Goal: Task Accomplishment & Management: Manage account settings

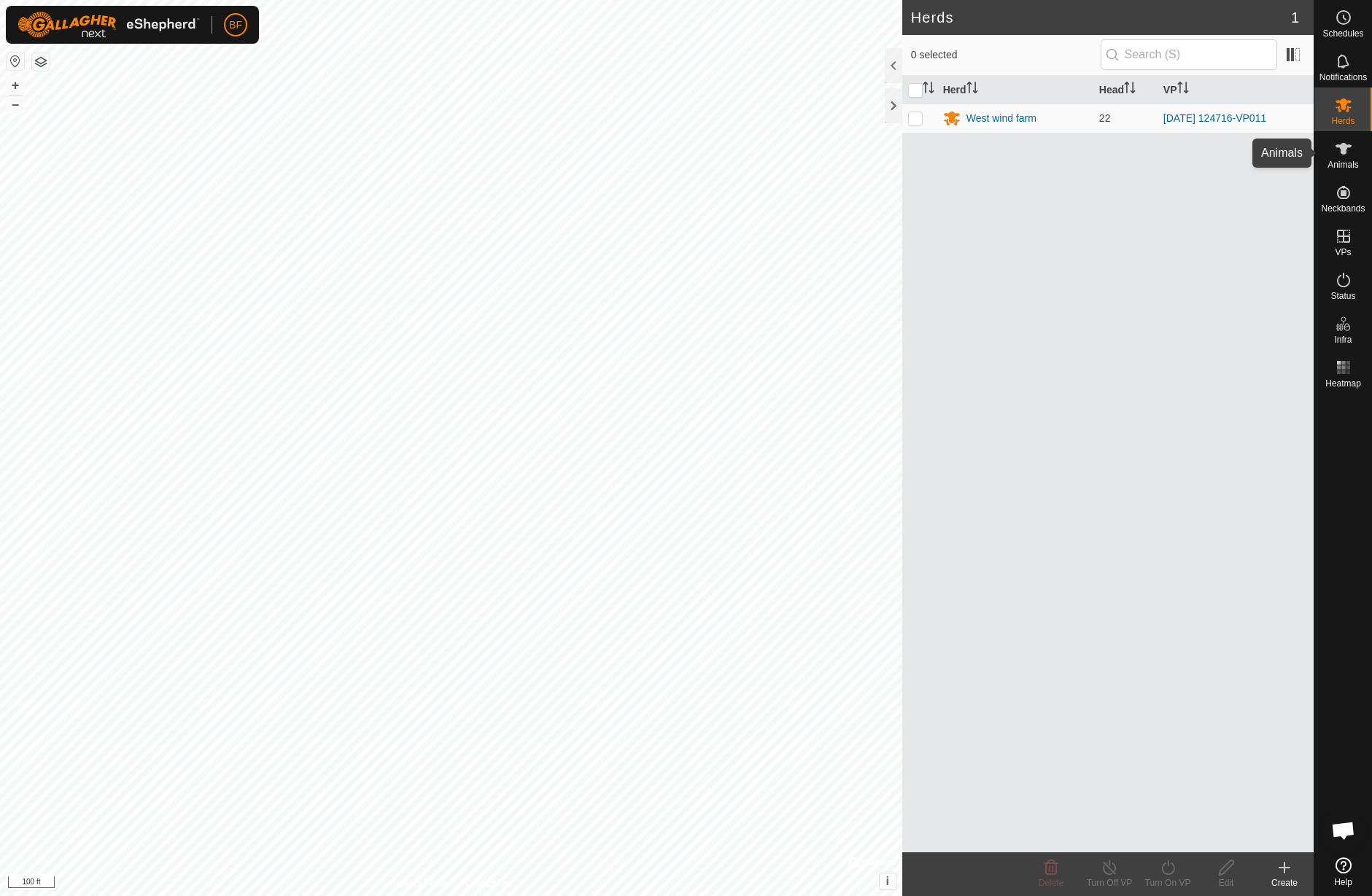
click at [1349, 152] on icon at bounding box center [1344, 149] width 17 height 17
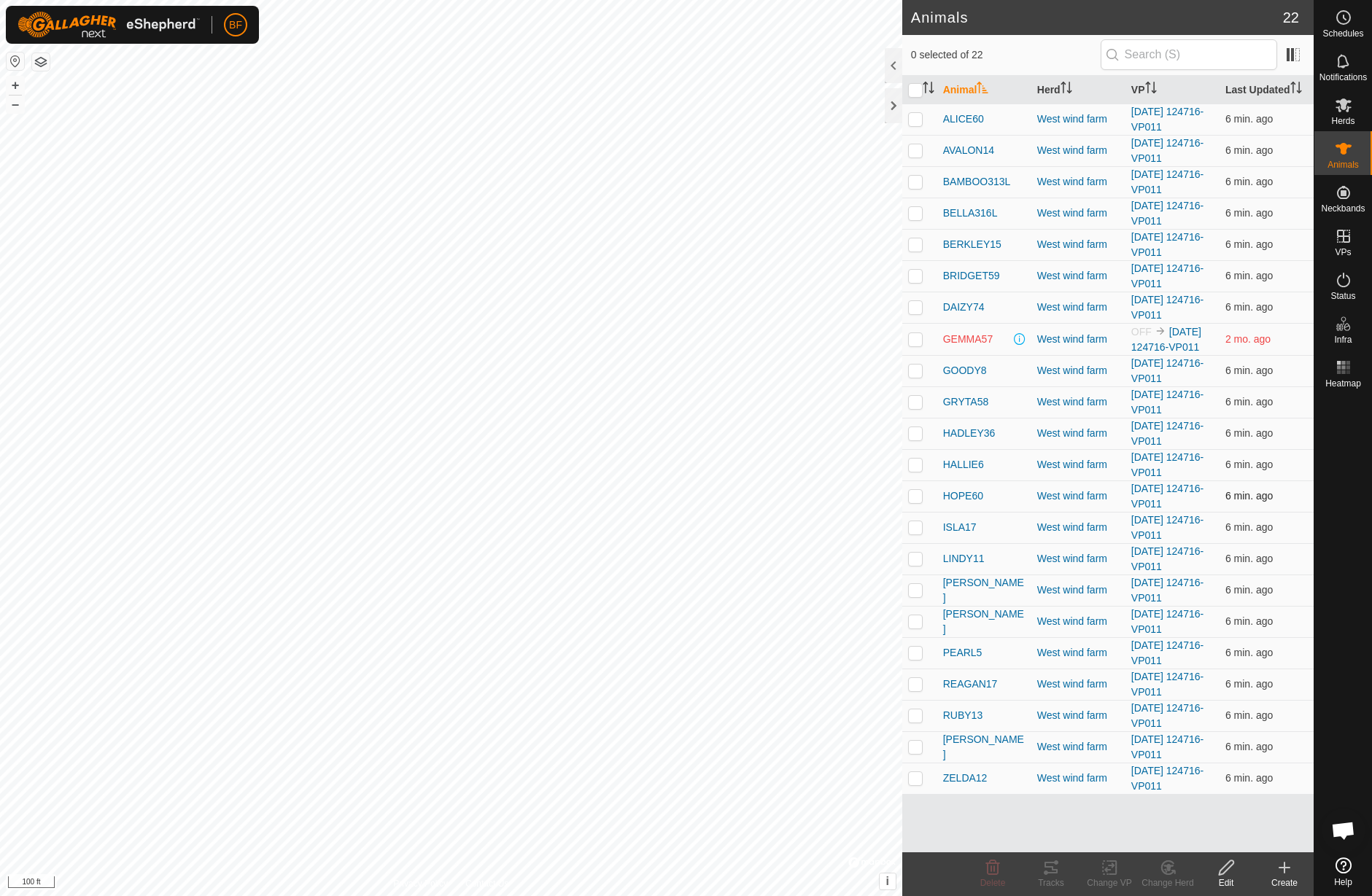
click at [912, 495] on p-checkbox at bounding box center [915, 496] width 15 height 12
checkbox input "true"
click at [1052, 869] on icon at bounding box center [1051, 867] width 13 height 12
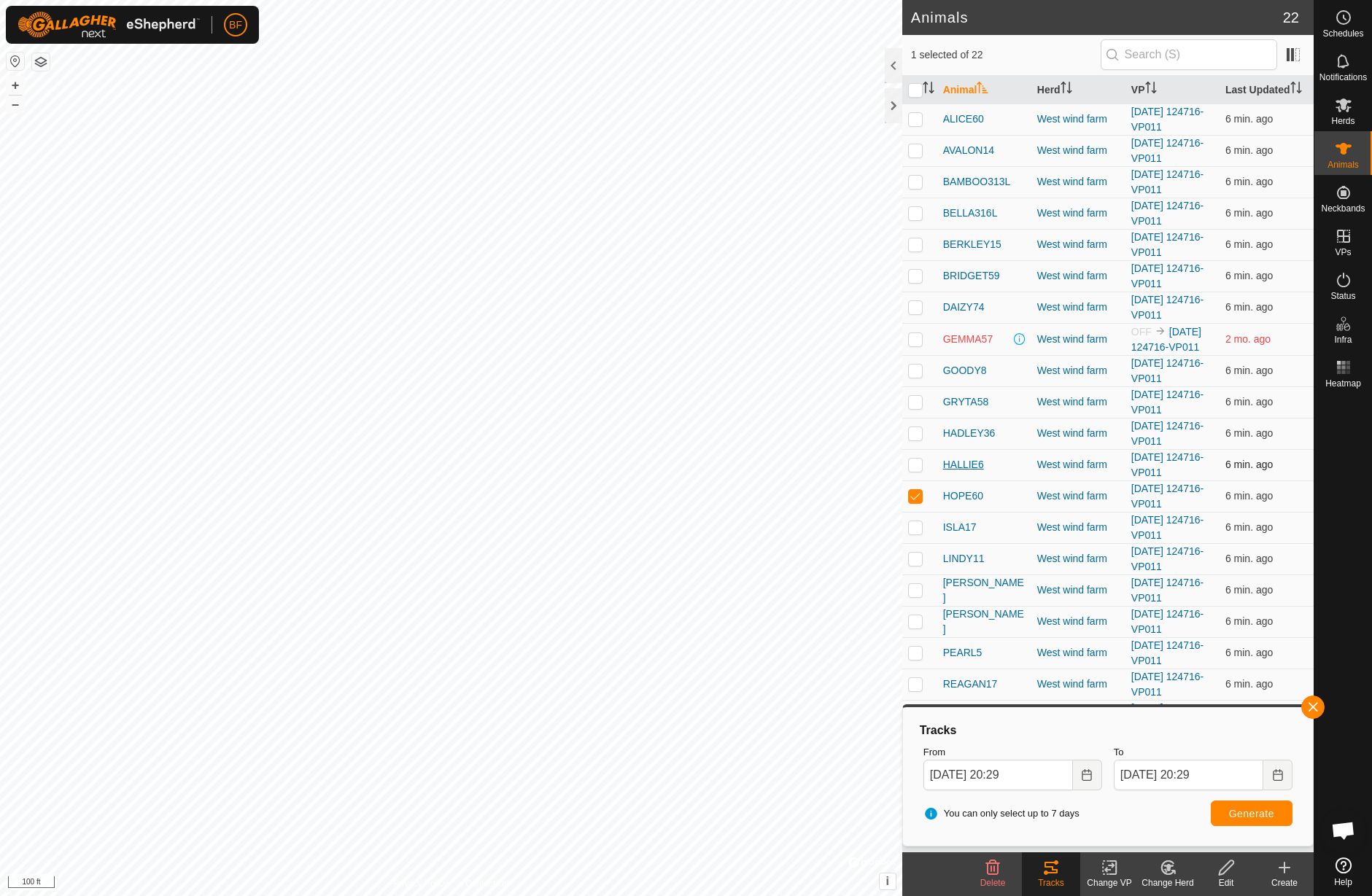
click at [954, 461] on span "HALLIE6" at bounding box center [964, 465] width 41 height 16
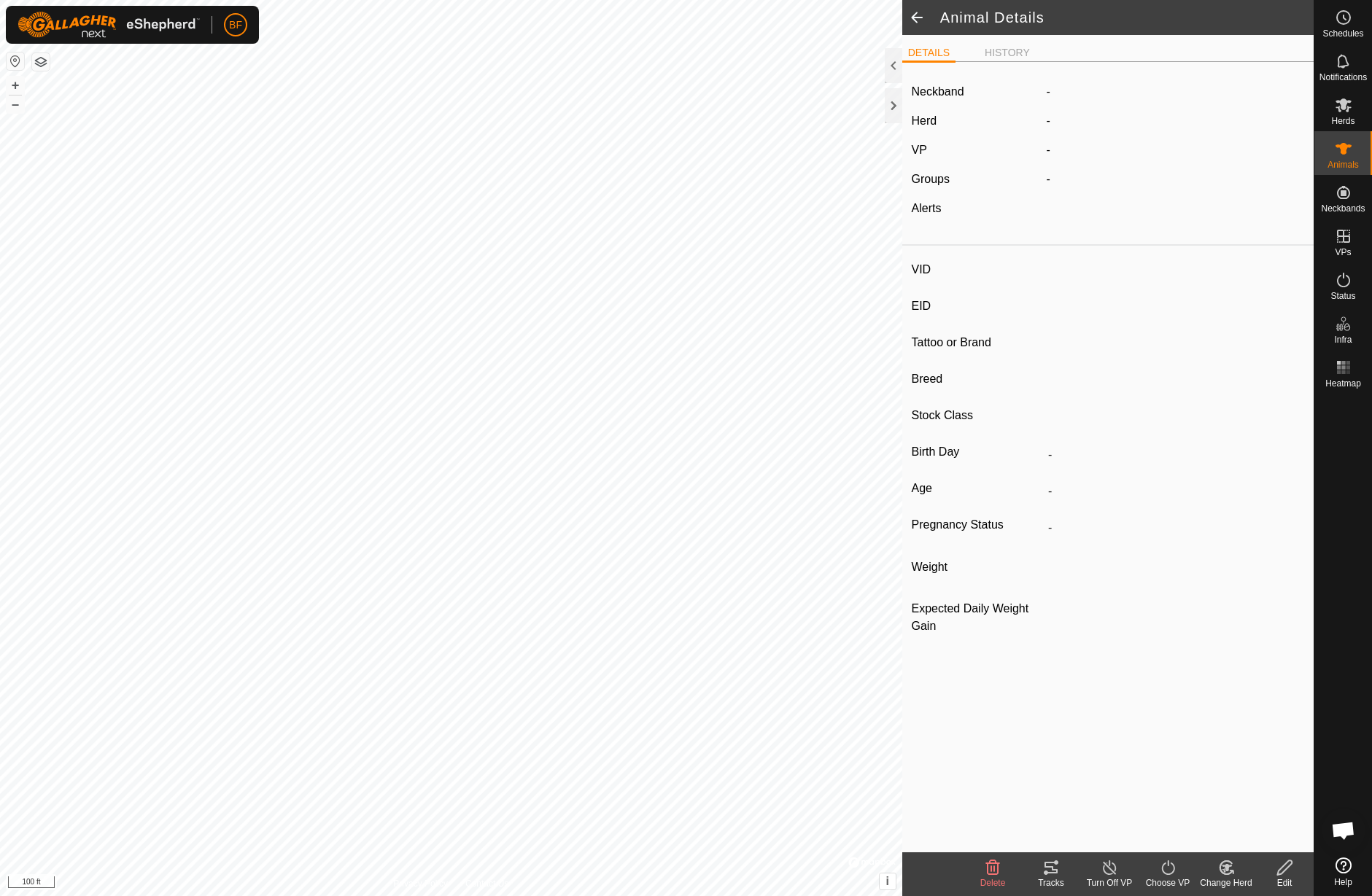
type input "HALLIE6"
type input "840003279408485"
type input "-"
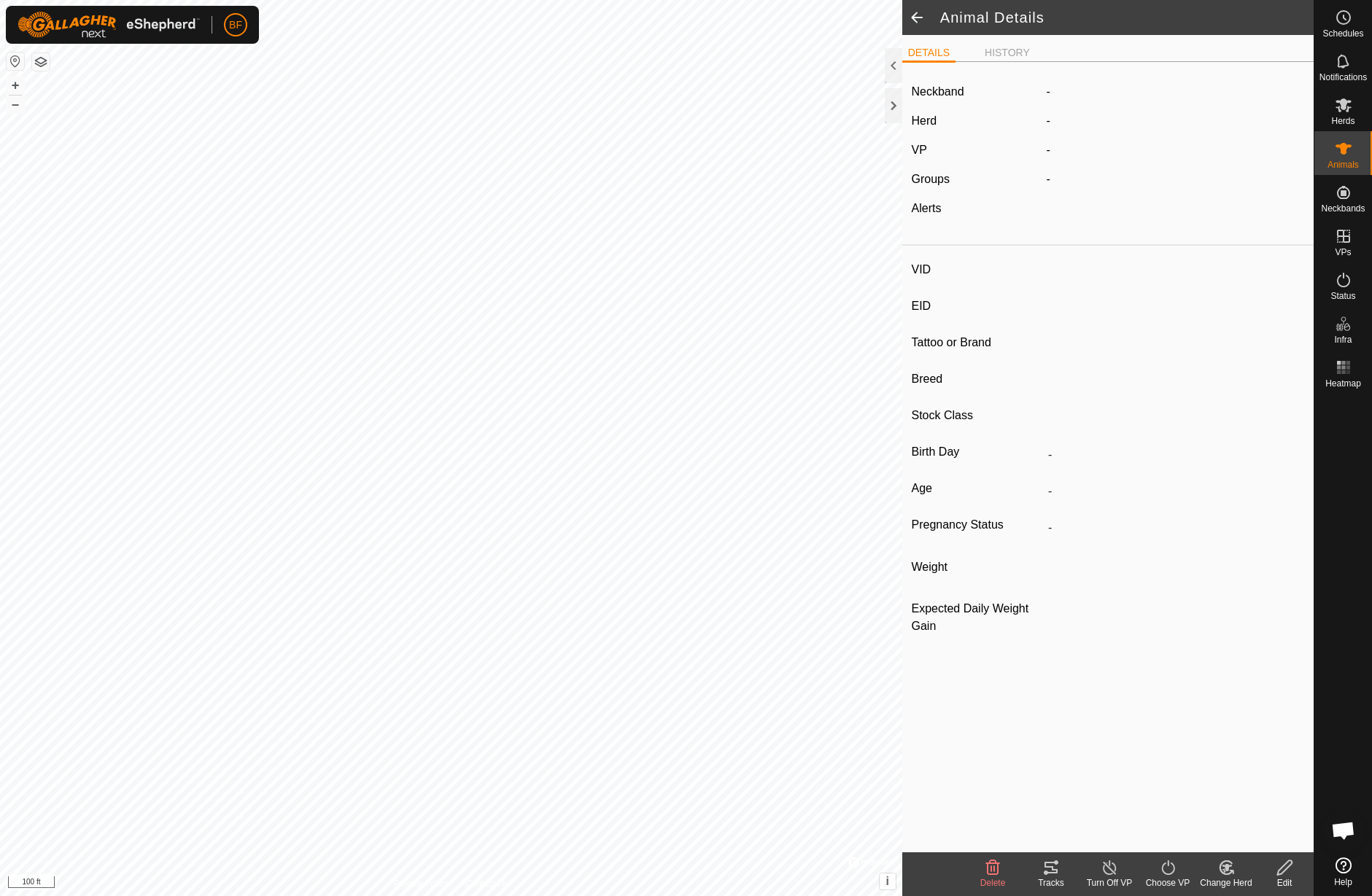
type input "-"
